Goal: Task Accomplishment & Management: Manage account settings

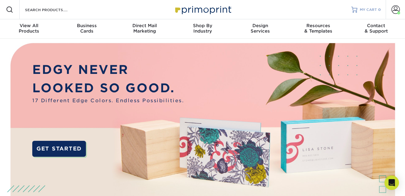
click at [373, 11] on span "MY CART" at bounding box center [368, 9] width 17 height 5
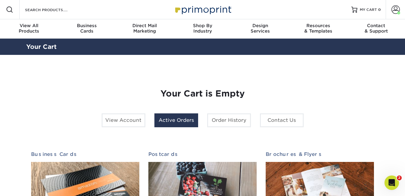
click at [187, 119] on link "Active Orders" at bounding box center [177, 121] width 44 height 14
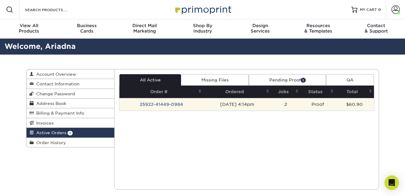
click at [161, 103] on td "25922-41449-0984" at bounding box center [162, 104] width 84 height 13
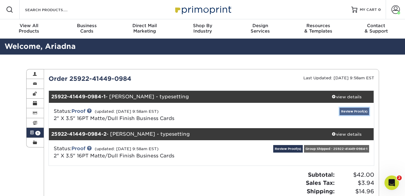
click at [353, 110] on link "Review Proof(s)" at bounding box center [355, 112] width 30 height 8
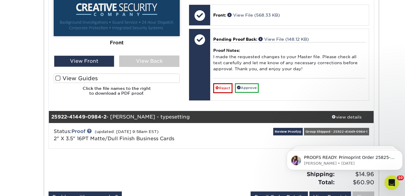
scroll to position [302, 0]
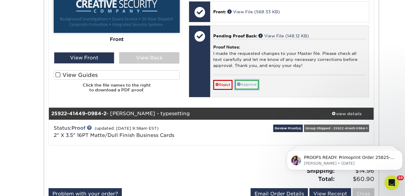
click at [255, 89] on link "Approve" at bounding box center [247, 84] width 24 height 9
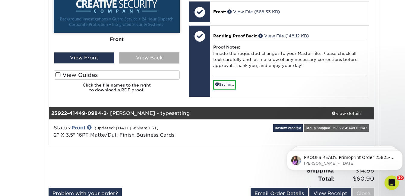
click at [149, 60] on div "View Back" at bounding box center [149, 57] width 60 height 11
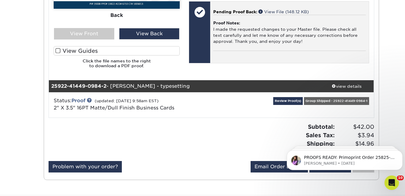
scroll to position [362, 0]
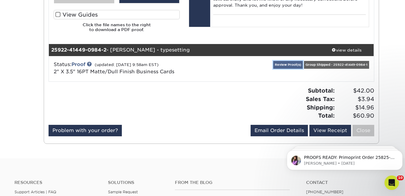
click at [289, 63] on link "Review Proof(s)" at bounding box center [288, 65] width 30 height 8
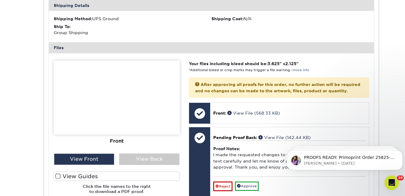
scroll to position [513, 0]
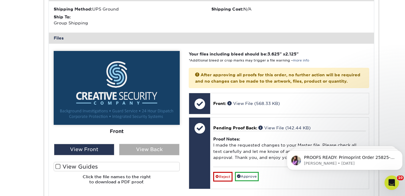
click at [152, 151] on div "View Back" at bounding box center [149, 149] width 60 height 11
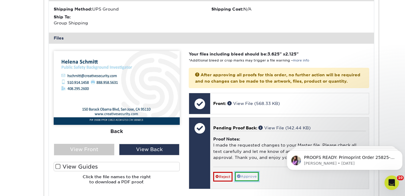
click at [251, 181] on link "Approve" at bounding box center [247, 176] width 24 height 9
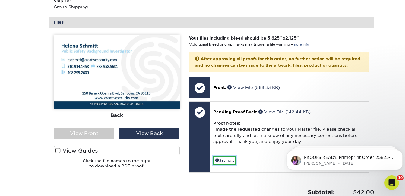
scroll to position [543, 0]
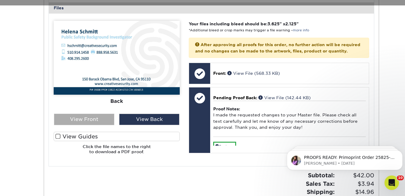
click at [85, 120] on div "View Front" at bounding box center [84, 119] width 60 height 11
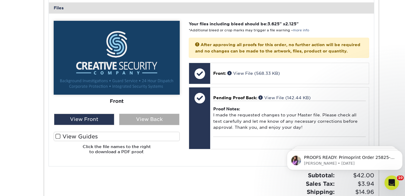
click at [143, 121] on div "View Back" at bounding box center [149, 119] width 60 height 11
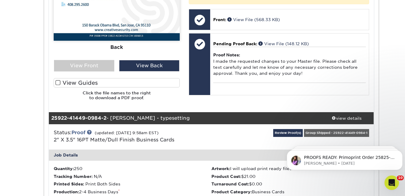
scroll to position [211, 0]
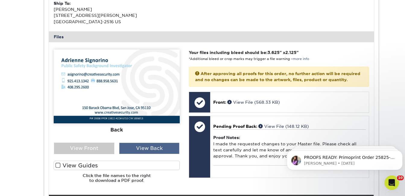
click at [148, 153] on div "View Back" at bounding box center [149, 148] width 60 height 11
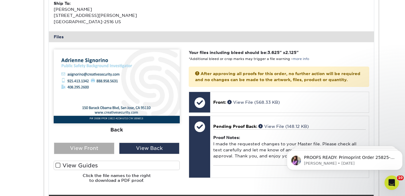
click at [98, 148] on div "View Front" at bounding box center [84, 148] width 60 height 11
